Goal: Task Accomplishment & Management: Use online tool/utility

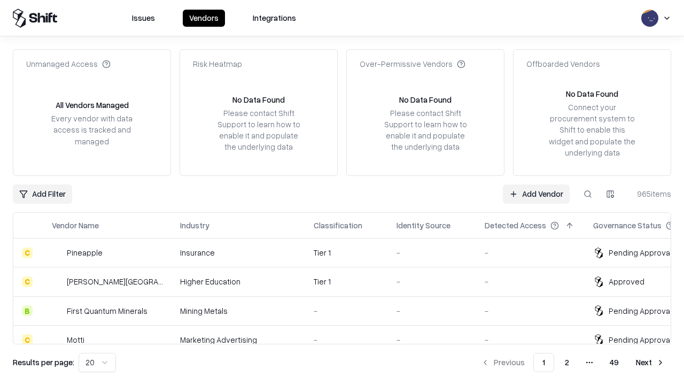
click at [536, 193] on link "Add Vendor" at bounding box center [536, 193] width 67 height 19
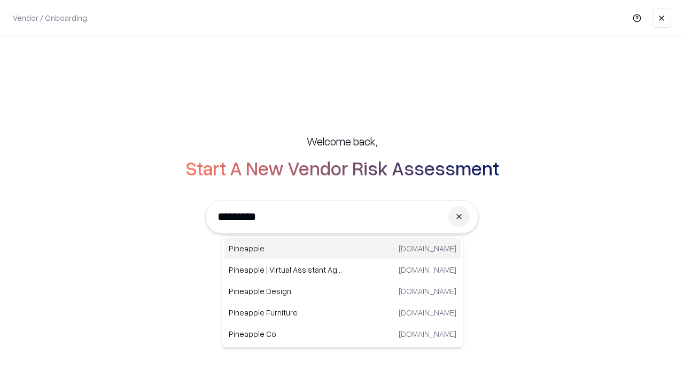
click at [343, 248] on div "Pineapple [DOMAIN_NAME]" at bounding box center [342, 248] width 236 height 21
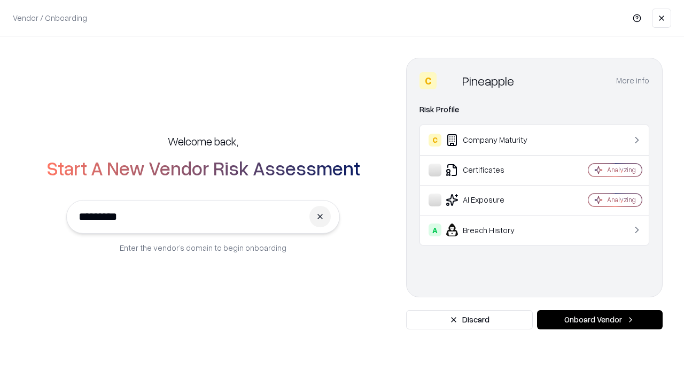
type input "*********"
click at [600, 320] on button "Onboard Vendor" at bounding box center [600, 319] width 126 height 19
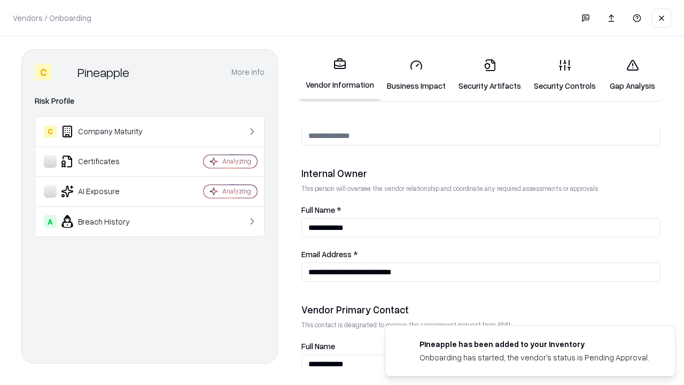
scroll to position [554, 0]
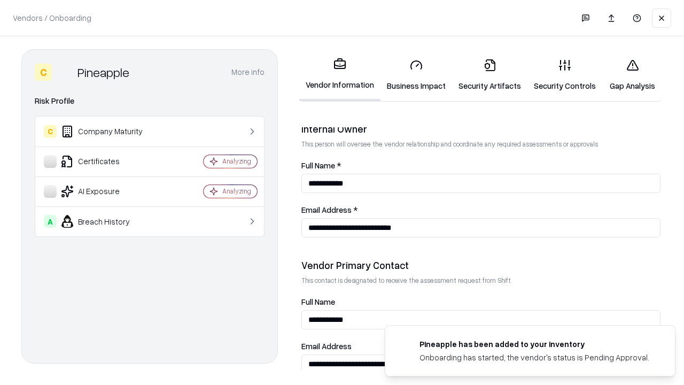
click at [416, 75] on link "Business Impact" at bounding box center [416, 75] width 72 height 50
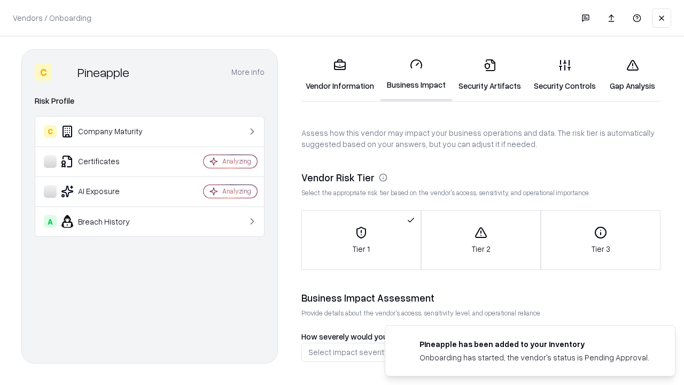
click at [490, 75] on link "Security Artifacts" at bounding box center [489, 75] width 75 height 50
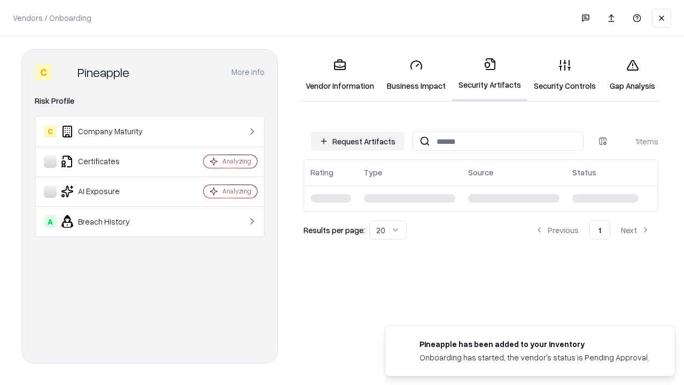
click at [358, 141] on button "Request Artifacts" at bounding box center [357, 140] width 93 height 19
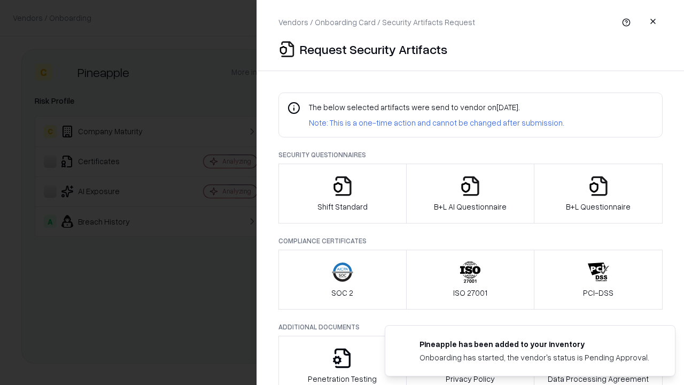
click at [342, 193] on icon "button" at bounding box center [342, 185] width 21 height 21
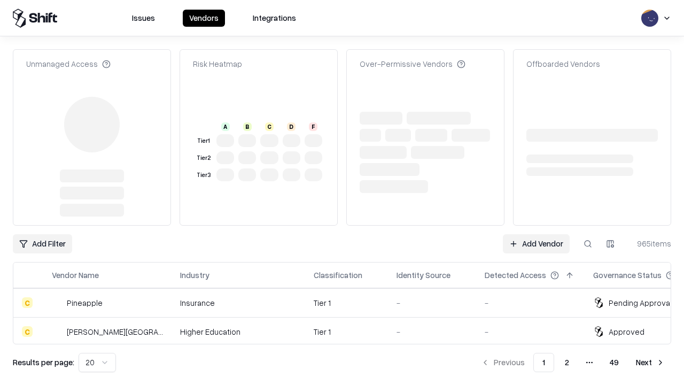
click at [536, 234] on link "Add Vendor" at bounding box center [536, 243] width 67 height 19
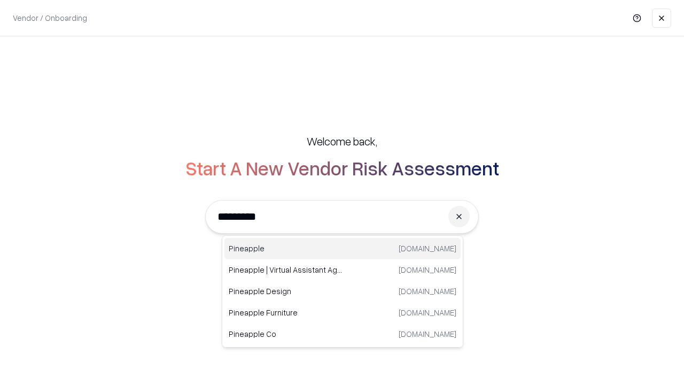
click at [343, 248] on div "Pineapple [DOMAIN_NAME]" at bounding box center [342, 248] width 236 height 21
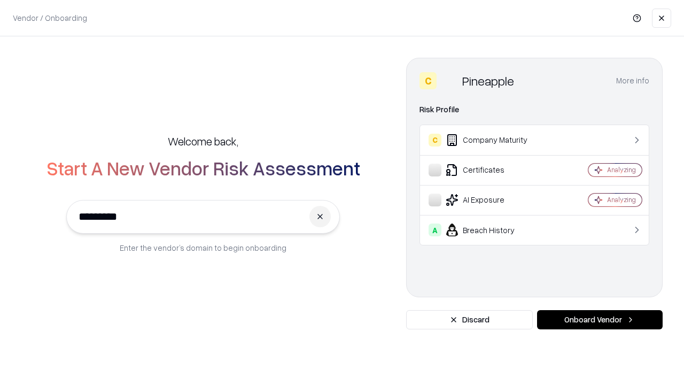
type input "*********"
click at [600, 320] on button "Onboard Vendor" at bounding box center [600, 319] width 126 height 19
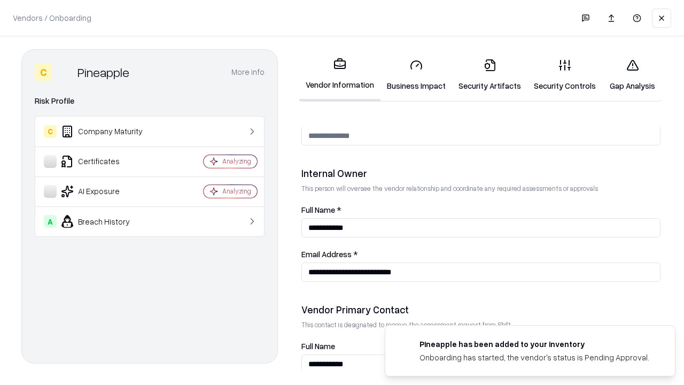
scroll to position [554, 0]
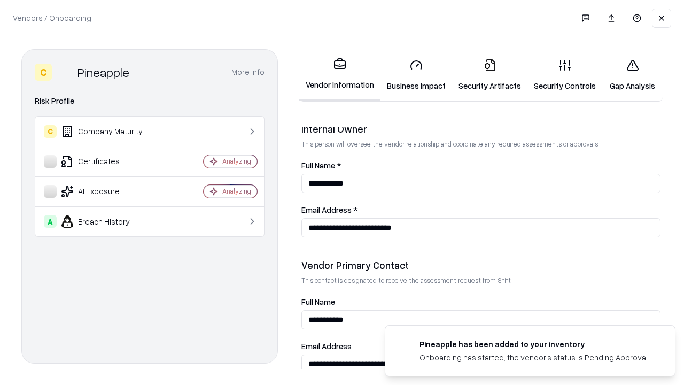
click at [632, 75] on link "Gap Analysis" at bounding box center [632, 75] width 60 height 50
